Goal: Task Accomplishment & Management: Use online tool/utility

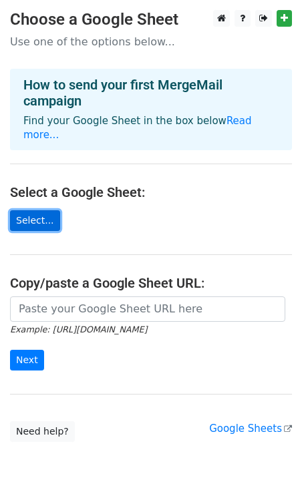
click at [41, 210] on link "Select..." at bounding box center [35, 220] width 50 height 21
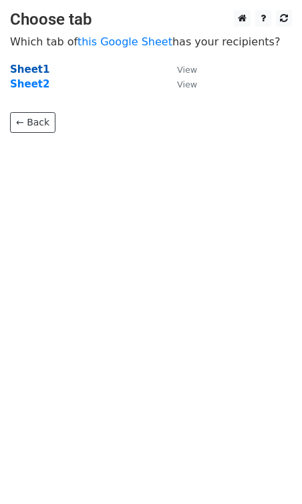
click at [25, 70] on strong "Sheet1" at bounding box center [29, 69] width 39 height 12
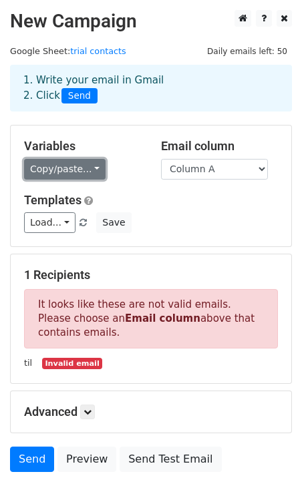
click at [45, 167] on link "Copy/paste..." at bounding box center [64, 169] width 81 height 21
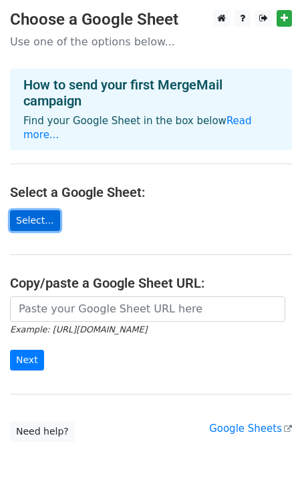
click at [40, 210] on link "Select..." at bounding box center [35, 220] width 50 height 21
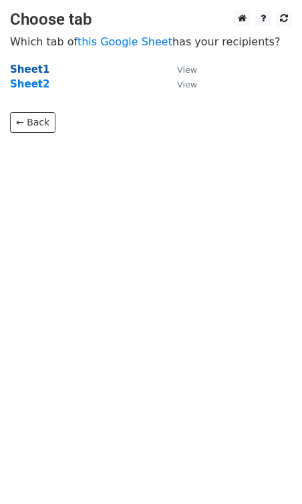
click at [25, 65] on strong "Sheet1" at bounding box center [29, 69] width 39 height 12
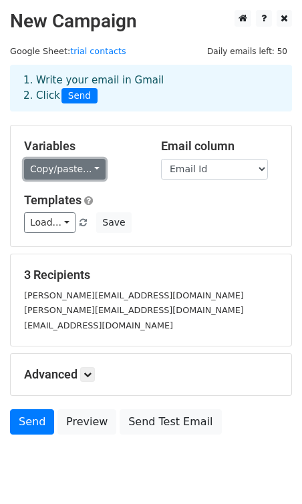
click at [74, 168] on link "Copy/paste..." at bounding box center [64, 169] width 81 height 21
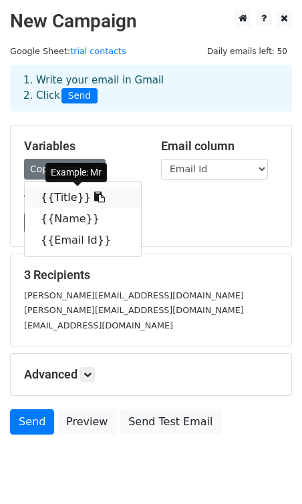
click at [61, 200] on link "{{Title}}" at bounding box center [83, 197] width 116 height 21
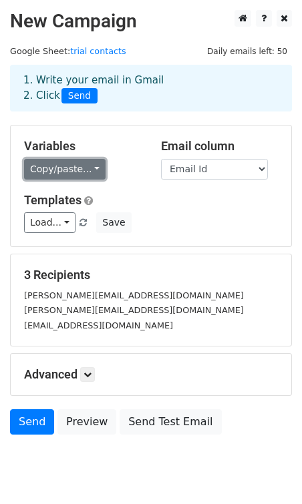
click at [86, 166] on link "Copy/paste..." at bounding box center [64, 169] width 81 height 21
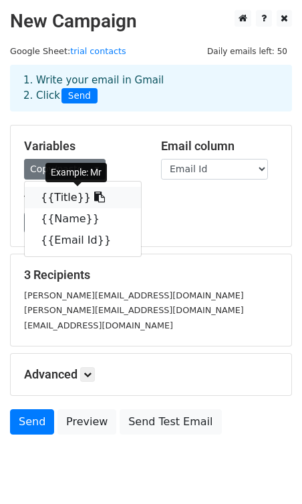
click at [57, 199] on link "{{Title}}" at bounding box center [83, 197] width 116 height 21
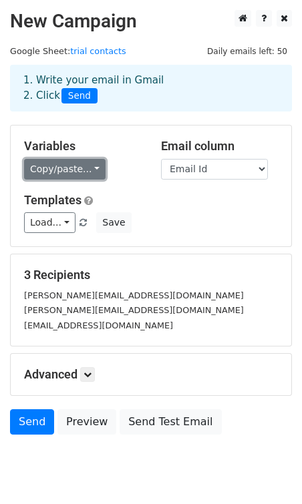
click at [75, 175] on link "Copy/paste..." at bounding box center [64, 169] width 81 height 21
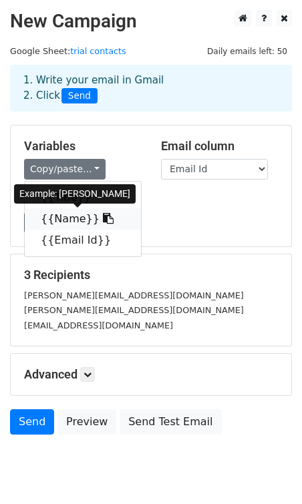
click at [69, 219] on link "{{Name}}" at bounding box center [83, 218] width 116 height 21
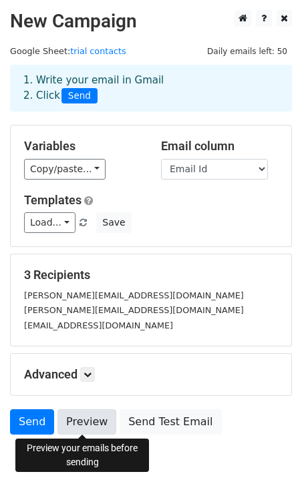
click at [73, 423] on link "Preview" at bounding box center [86, 421] width 59 height 25
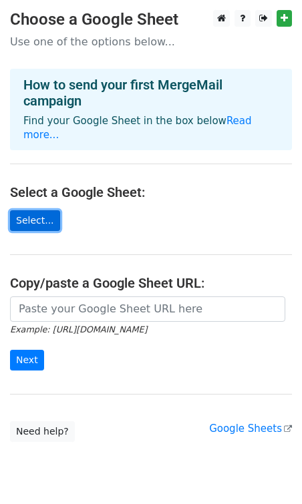
click at [30, 210] on link "Select..." at bounding box center [35, 220] width 50 height 21
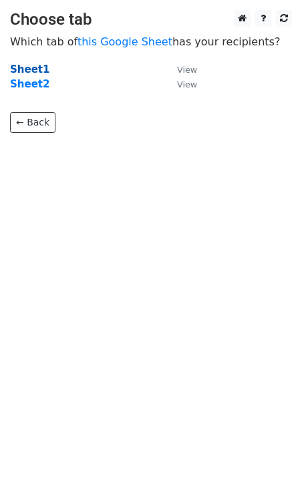
click at [13, 67] on strong "Sheet1" at bounding box center [29, 69] width 39 height 12
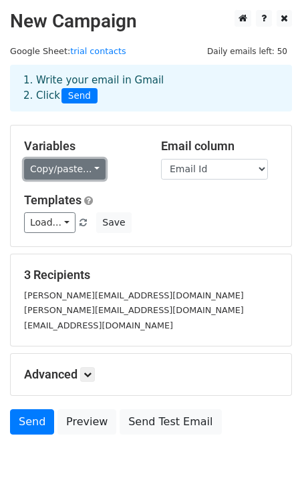
click at [78, 177] on link "Copy/paste..." at bounding box center [64, 169] width 81 height 21
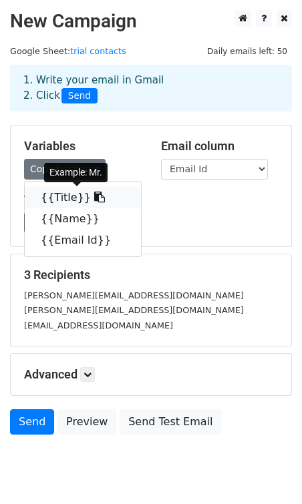
click at [63, 200] on link "{{Title}}" at bounding box center [83, 197] width 116 height 21
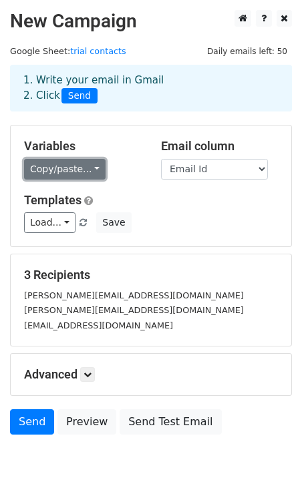
click at [57, 165] on link "Copy/paste..." at bounding box center [64, 169] width 81 height 21
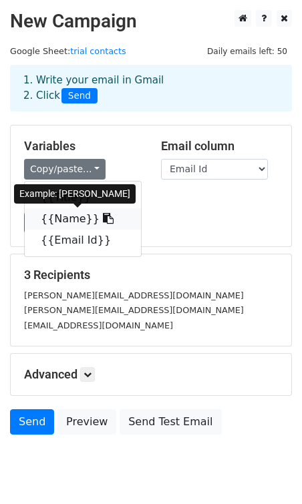
click at [62, 218] on link "{{Name}}" at bounding box center [83, 218] width 116 height 21
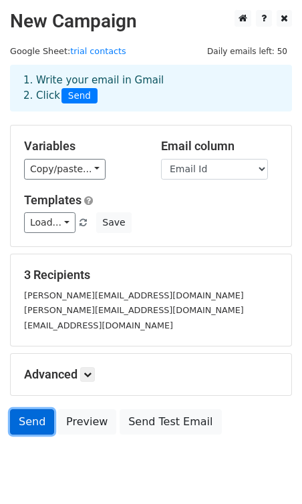
click at [29, 422] on link "Send" at bounding box center [32, 421] width 44 height 25
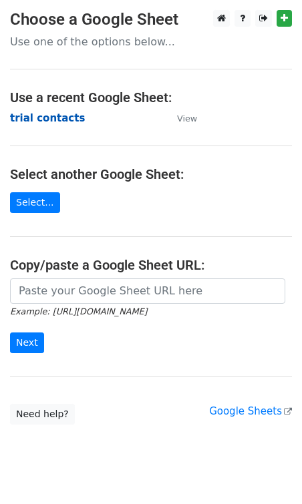
click at [40, 117] on strong "trial contacts" at bounding box center [47, 118] width 75 height 12
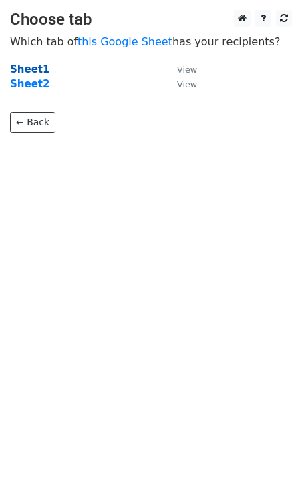
click at [33, 69] on strong "Sheet1" at bounding box center [29, 69] width 39 height 12
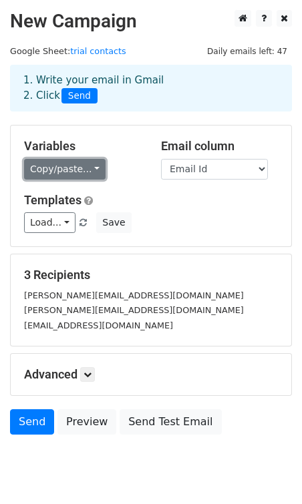
click at [86, 169] on link "Copy/paste..." at bounding box center [64, 169] width 81 height 21
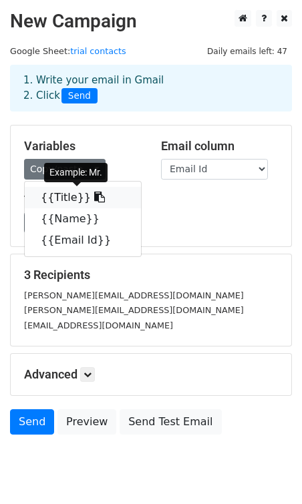
click at [61, 200] on link "{{Title}}" at bounding box center [83, 197] width 116 height 21
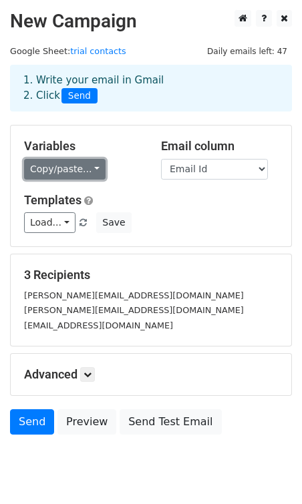
click at [65, 175] on link "Copy/paste..." at bounding box center [64, 169] width 81 height 21
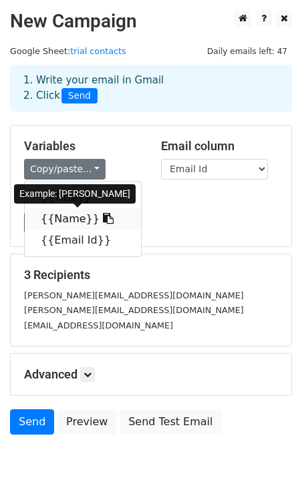
click at [65, 220] on link "{{Name}}" at bounding box center [83, 218] width 116 height 21
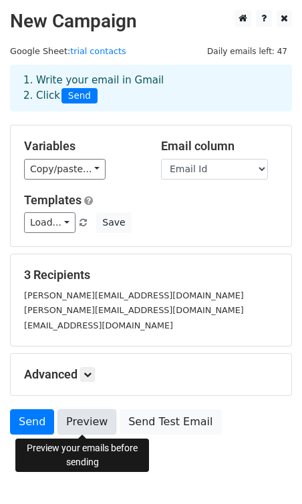
click at [76, 422] on link "Preview" at bounding box center [86, 421] width 59 height 25
